Goal: Browse casually

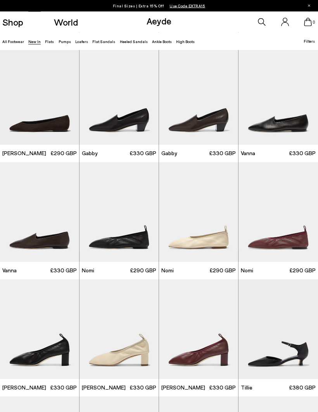
scroll to position [591, 0]
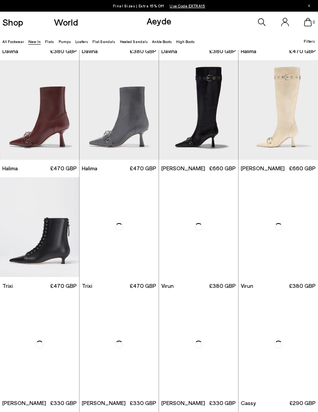
scroll to position [1514, 0]
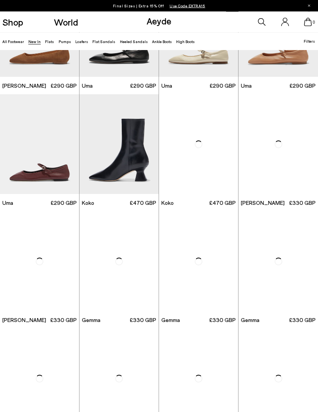
scroll to position [2196, 0]
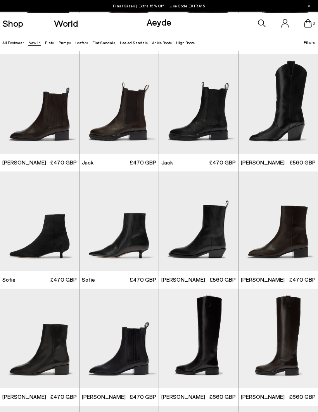
scroll to position [2517, 0]
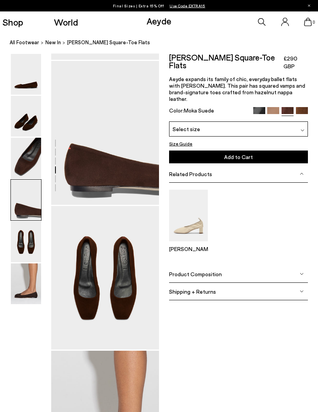
scroll to position [417, 0]
